Goal: Information Seeking & Learning: Find specific fact

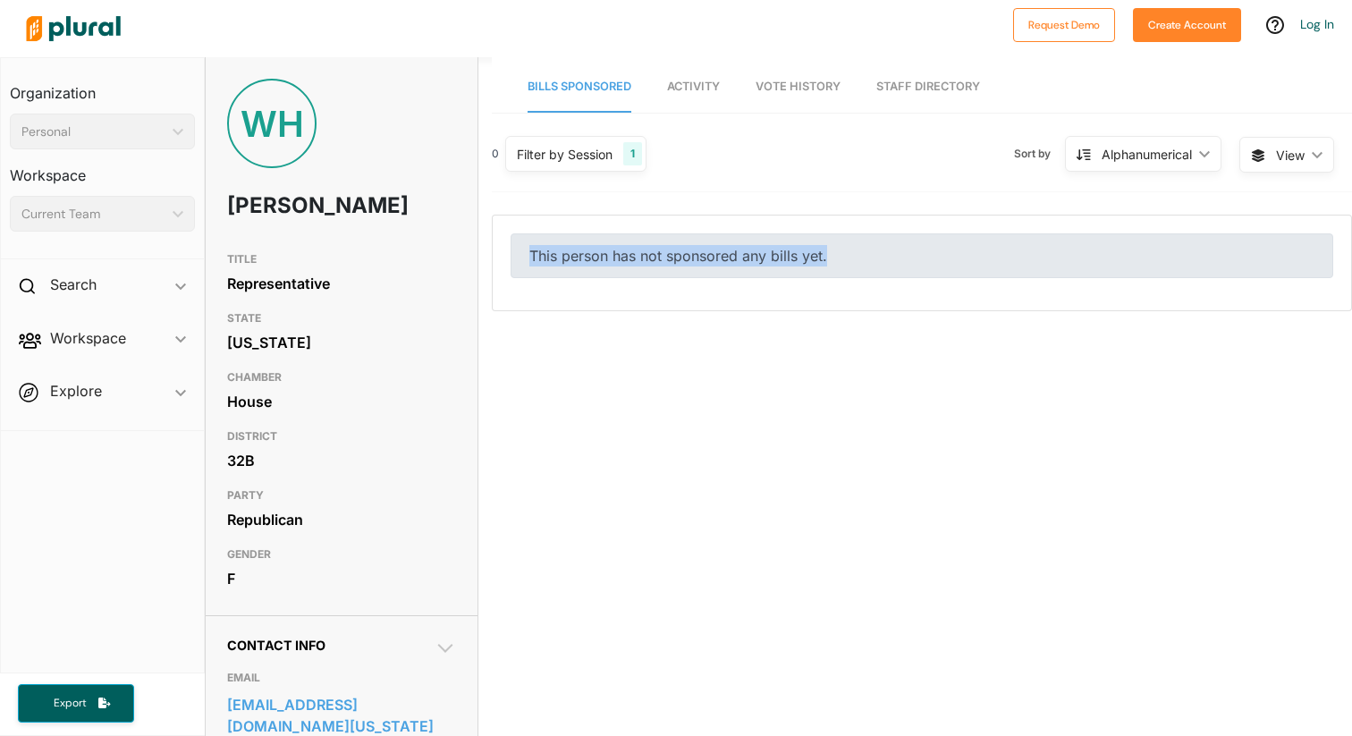
drag, startPoint x: 501, startPoint y: 264, endPoint x: 906, endPoint y: 265, distance: 404.0
click at [905, 265] on div "This person has not sponsored any bills yet." at bounding box center [922, 262] width 858 height 95
click at [953, 147] on div "0 Filter by Session 1 Filter by Session close Current Sessions [US_STATE] 68th …" at bounding box center [922, 162] width 860 height 62
drag, startPoint x: 842, startPoint y: 258, endPoint x: 543, endPoint y: 258, distance: 298.6
click at [543, 258] on div "This person has not sponsored any bills yet." at bounding box center [921, 255] width 822 height 45
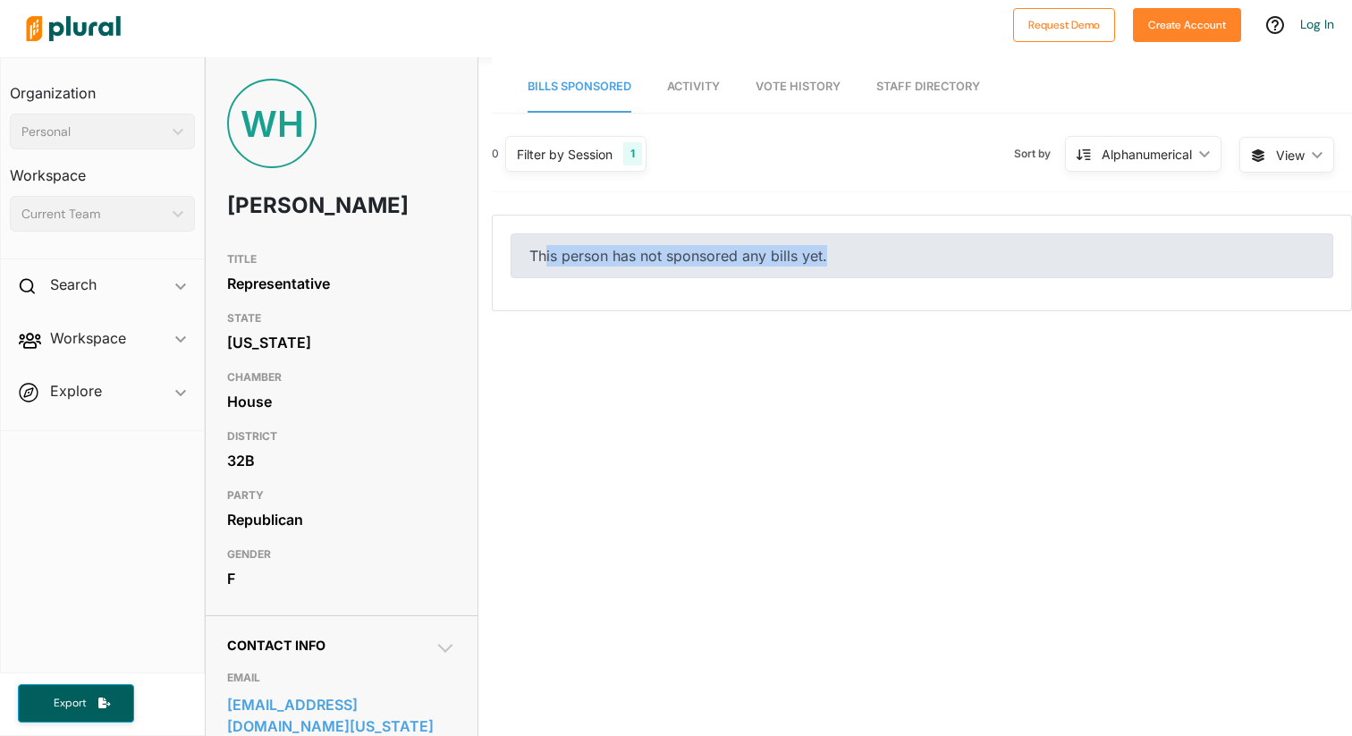
click at [697, 258] on div "This person has not sponsored any bills yet." at bounding box center [921, 255] width 822 height 45
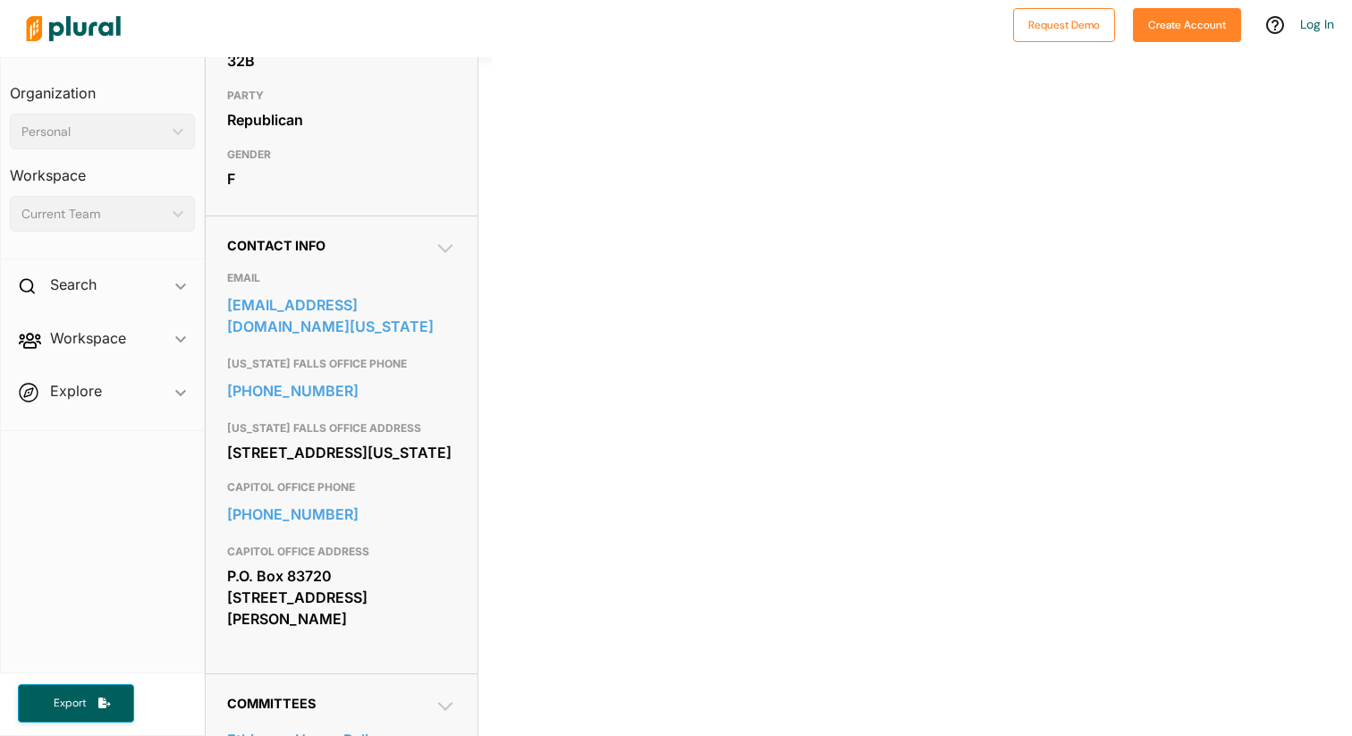
scroll to position [332, 0]
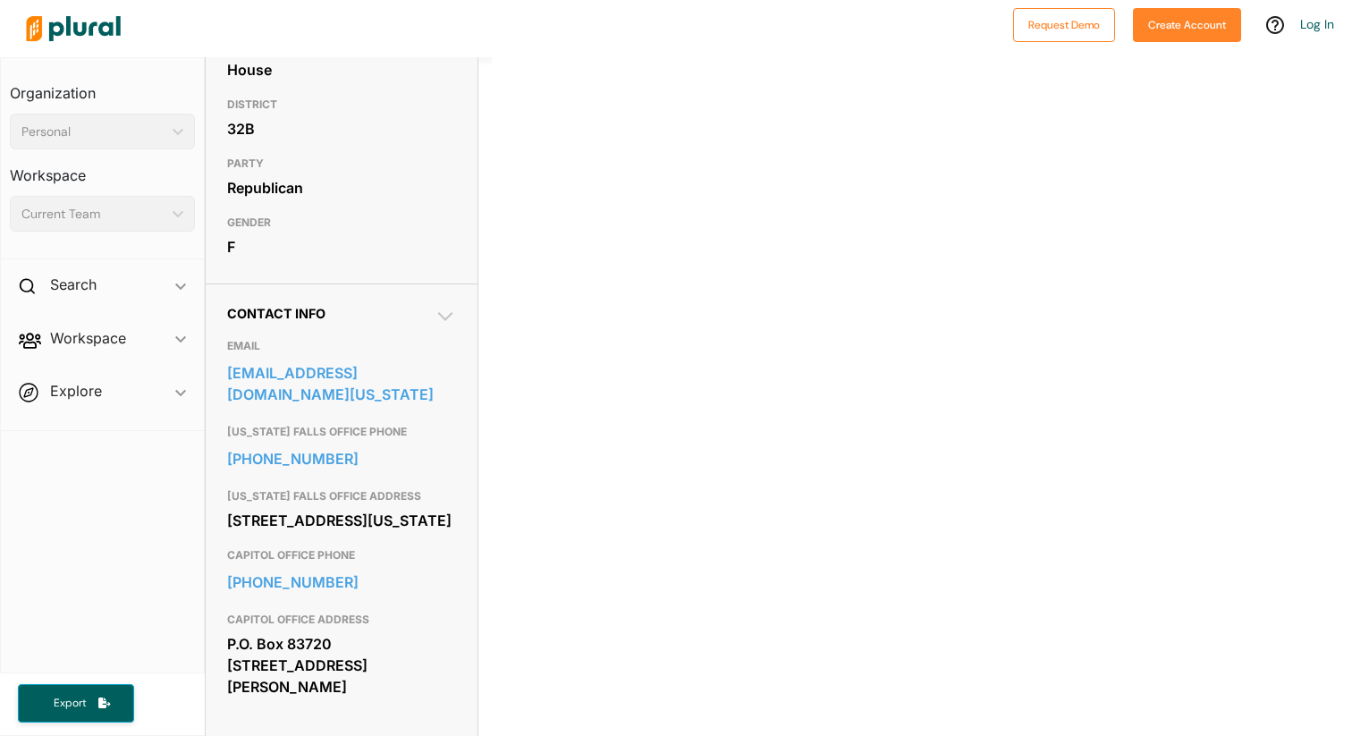
click at [435, 327] on icon at bounding box center [444, 316] width 21 height 21
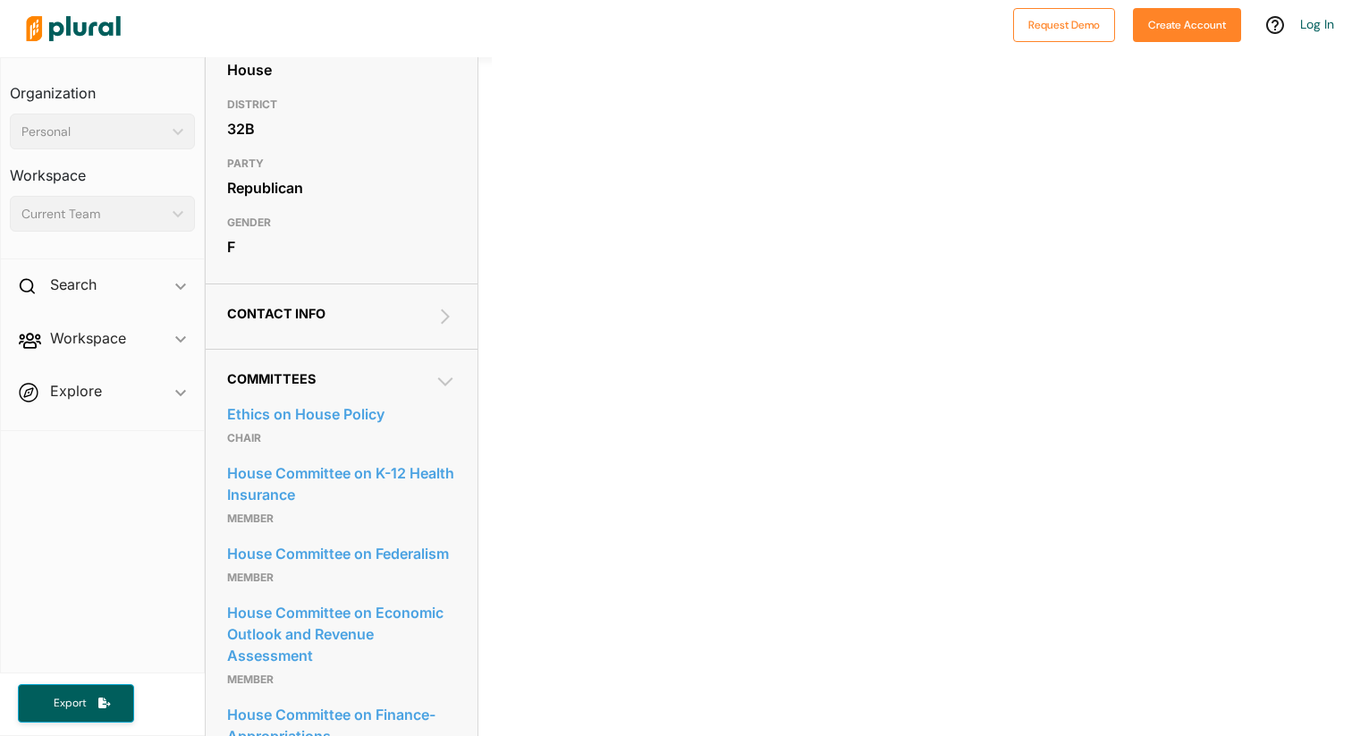
click at [442, 327] on icon at bounding box center [444, 316] width 21 height 21
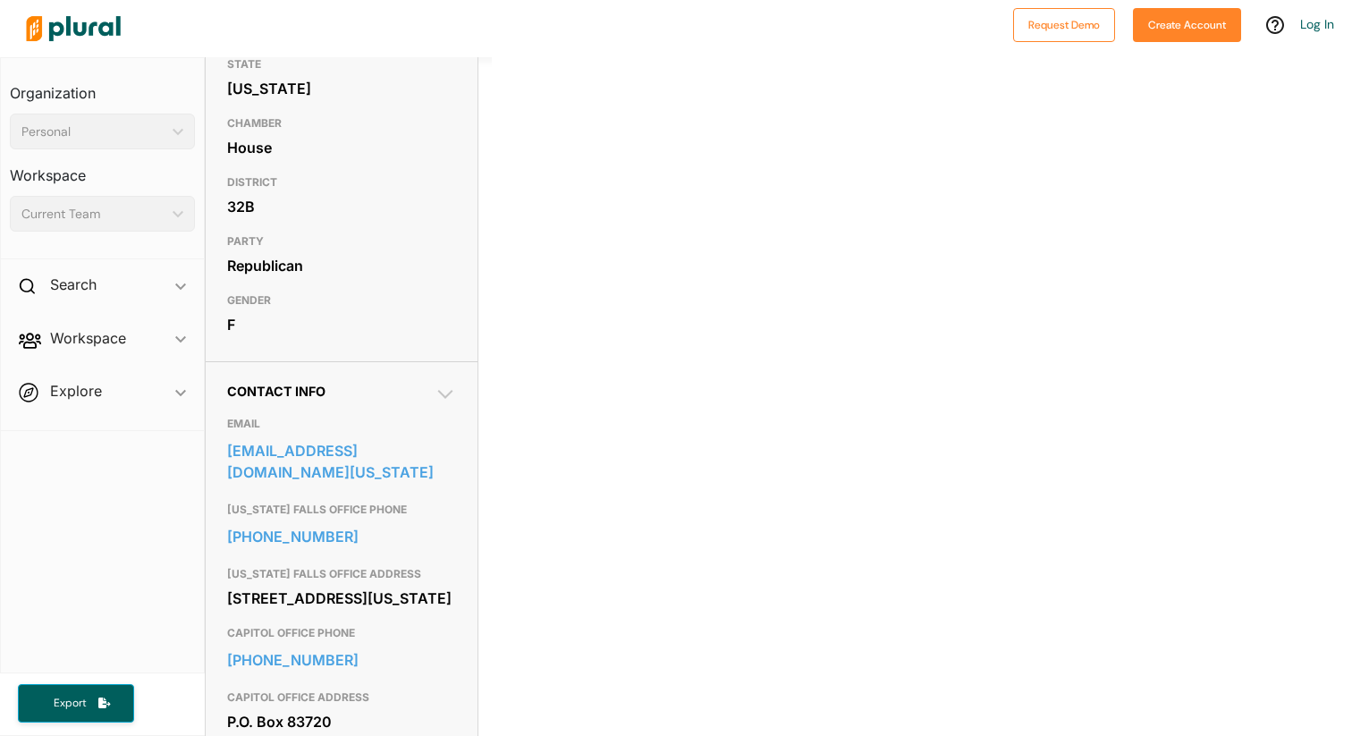
scroll to position [0, 0]
